Goal: Task Accomplishment & Management: Manage account settings

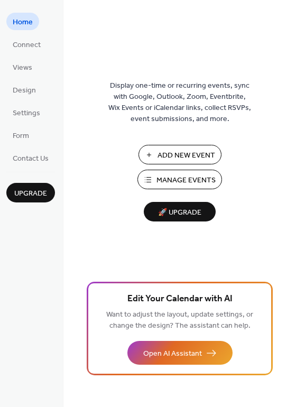
click at [181, 175] on span "Manage Events" at bounding box center [186, 180] width 59 height 11
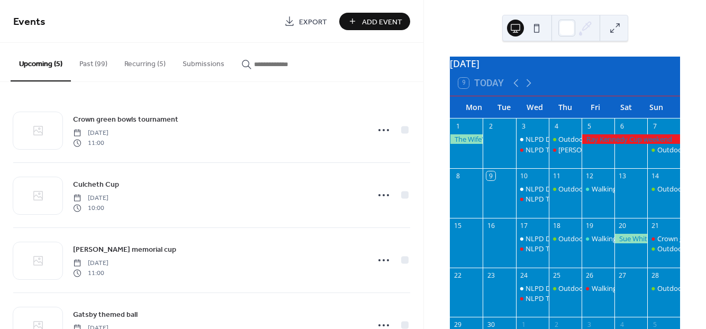
click at [157, 62] on button "Recurring (5)" at bounding box center [145, 62] width 58 height 38
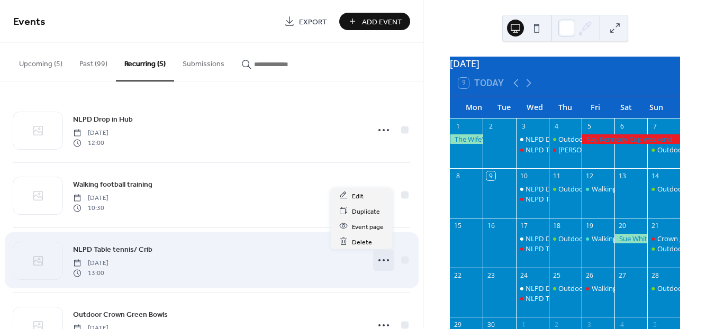
click at [388, 264] on icon at bounding box center [383, 260] width 17 height 17
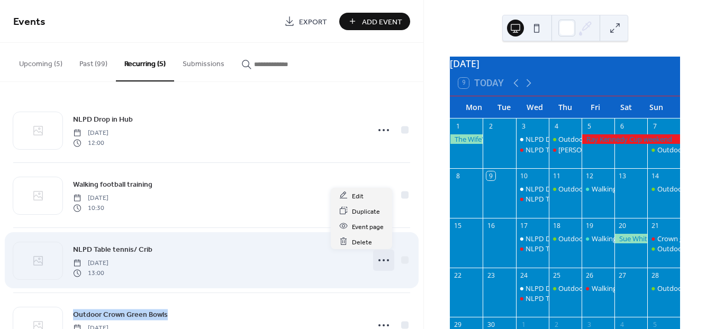
click at [388, 264] on icon at bounding box center [383, 260] width 17 height 17
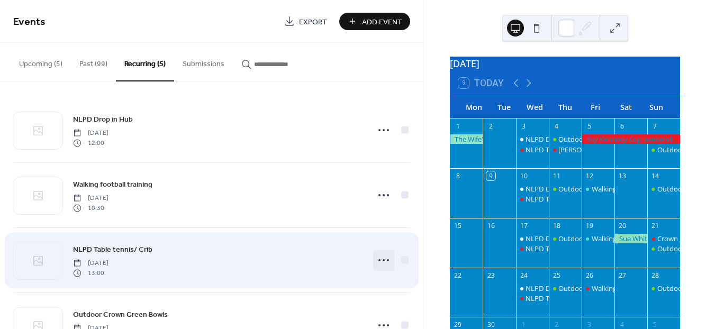
click at [388, 264] on icon at bounding box center [383, 260] width 17 height 17
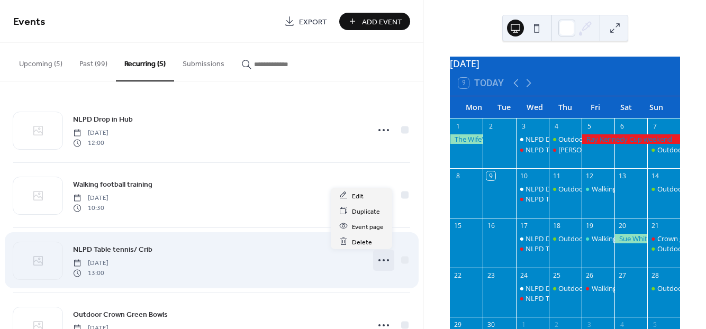
click at [388, 264] on icon at bounding box center [383, 260] width 17 height 17
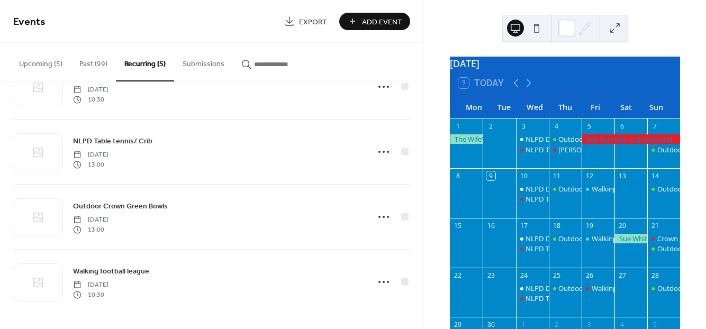
scroll to position [108, 0]
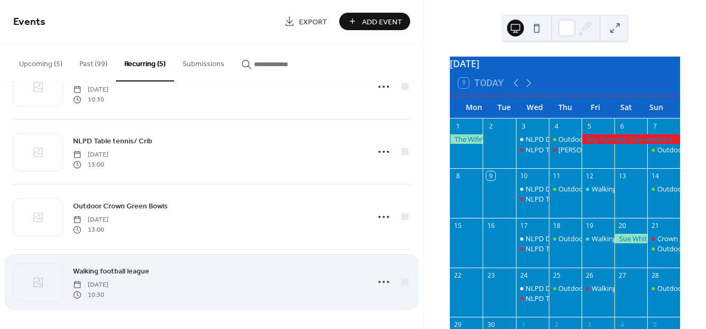
click at [114, 268] on span "Walking football league" at bounding box center [111, 271] width 76 height 11
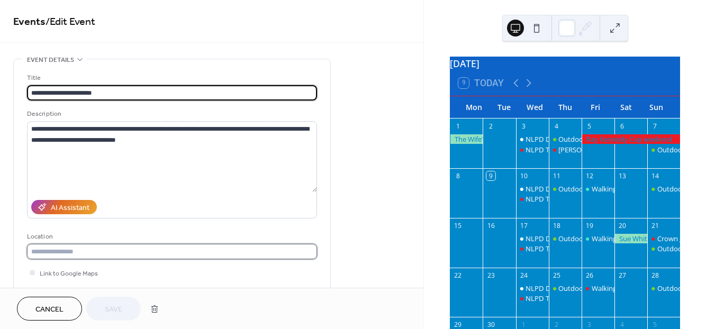
click at [93, 249] on input "text" at bounding box center [172, 251] width 290 height 15
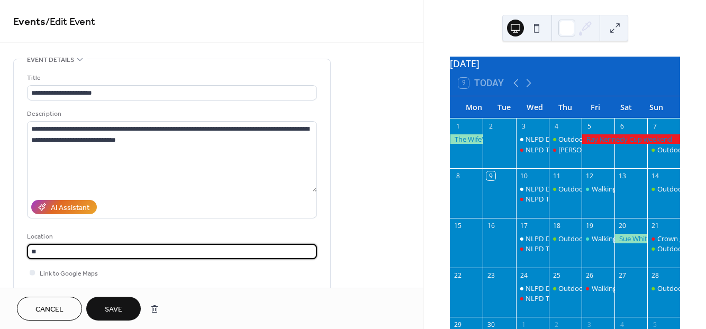
type input "*"
type input "**********"
click at [31, 273] on div at bounding box center [32, 272] width 5 height 5
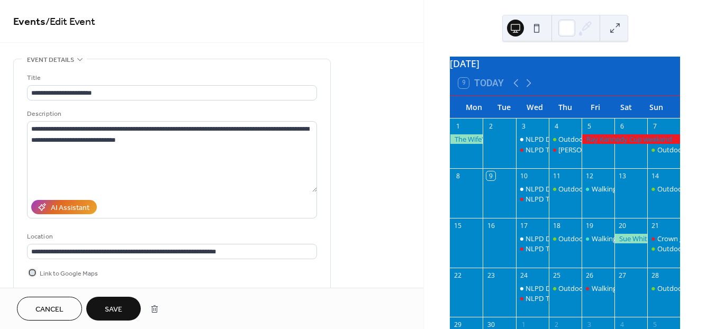
click at [31, 273] on div at bounding box center [32, 272] width 5 height 5
click at [118, 307] on span "Save" at bounding box center [113, 309] width 17 height 11
